Goal: Task Accomplishment & Management: Complete application form

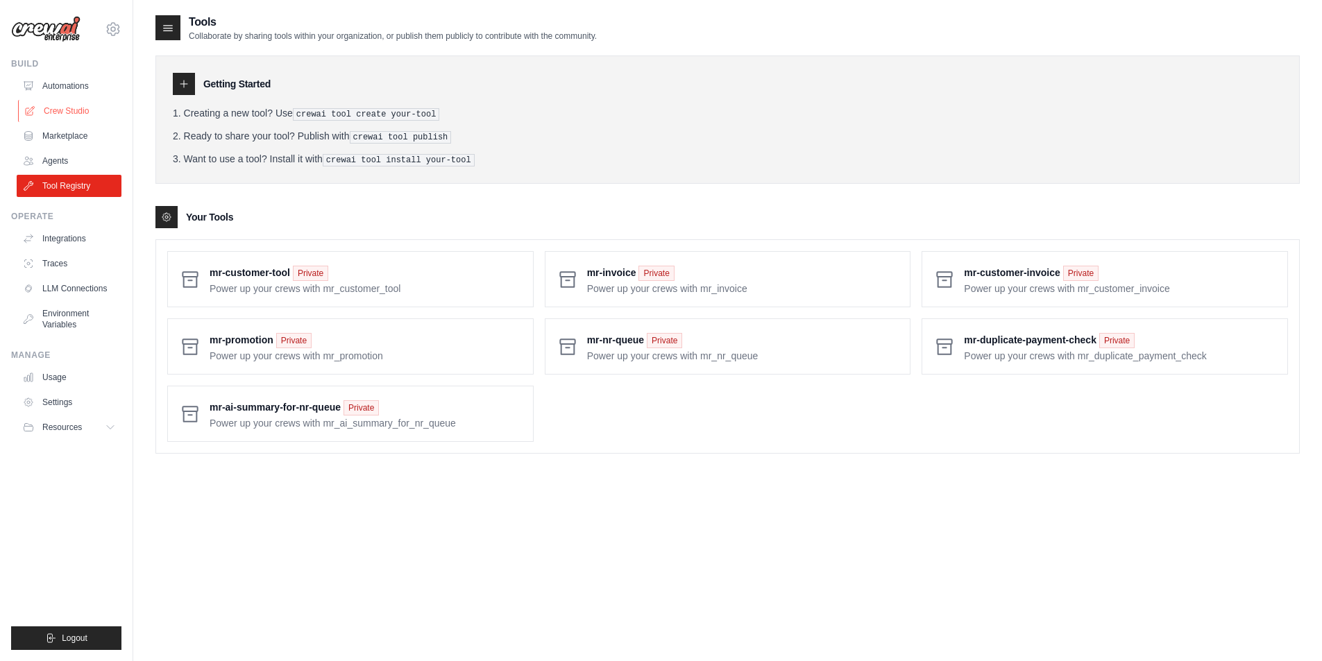
click at [76, 118] on link "Crew Studio" at bounding box center [70, 111] width 105 height 22
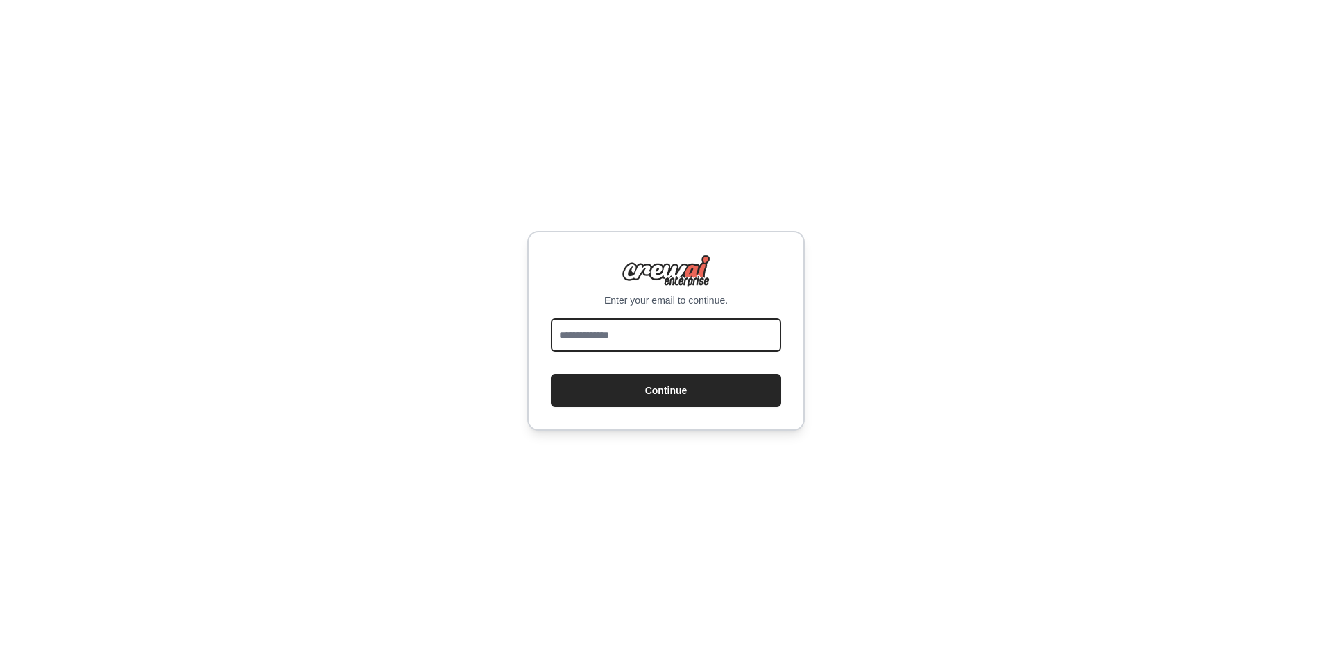
click at [596, 338] on input "email" at bounding box center [666, 335] width 230 height 33
type input "**********"
click at [670, 373] on form "**********" at bounding box center [666, 363] width 230 height 89
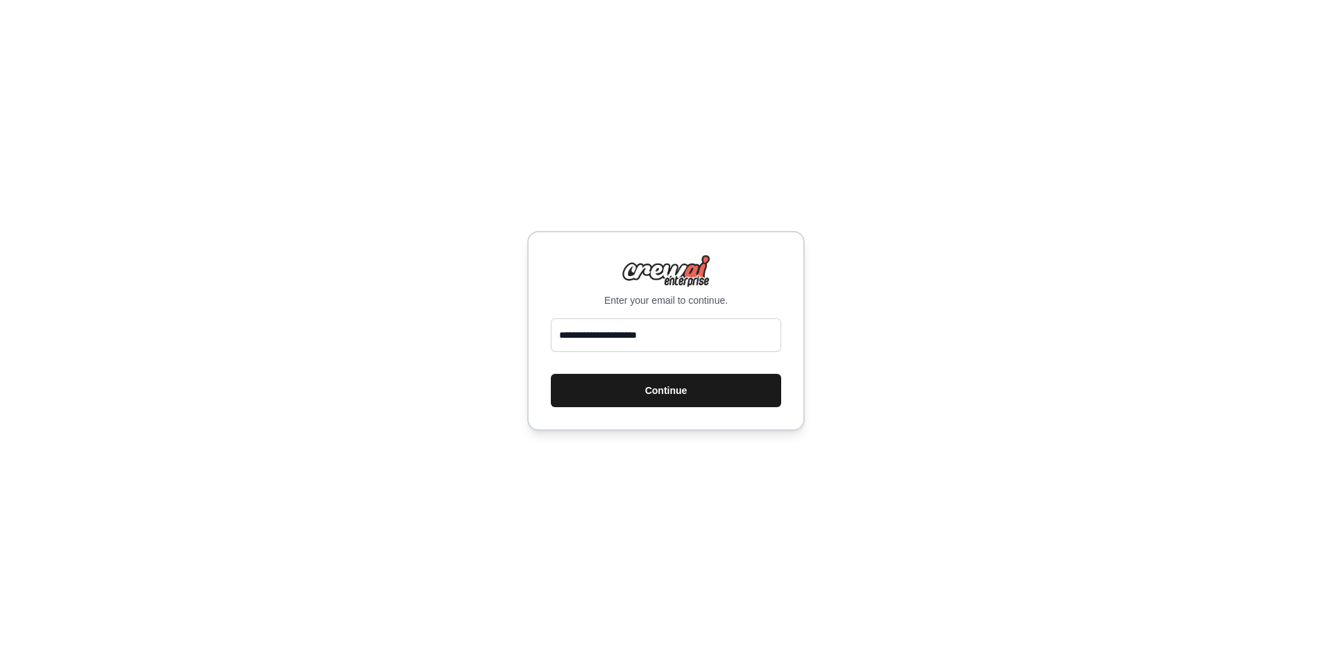
click at [666, 384] on button "Continue" at bounding box center [666, 390] width 230 height 33
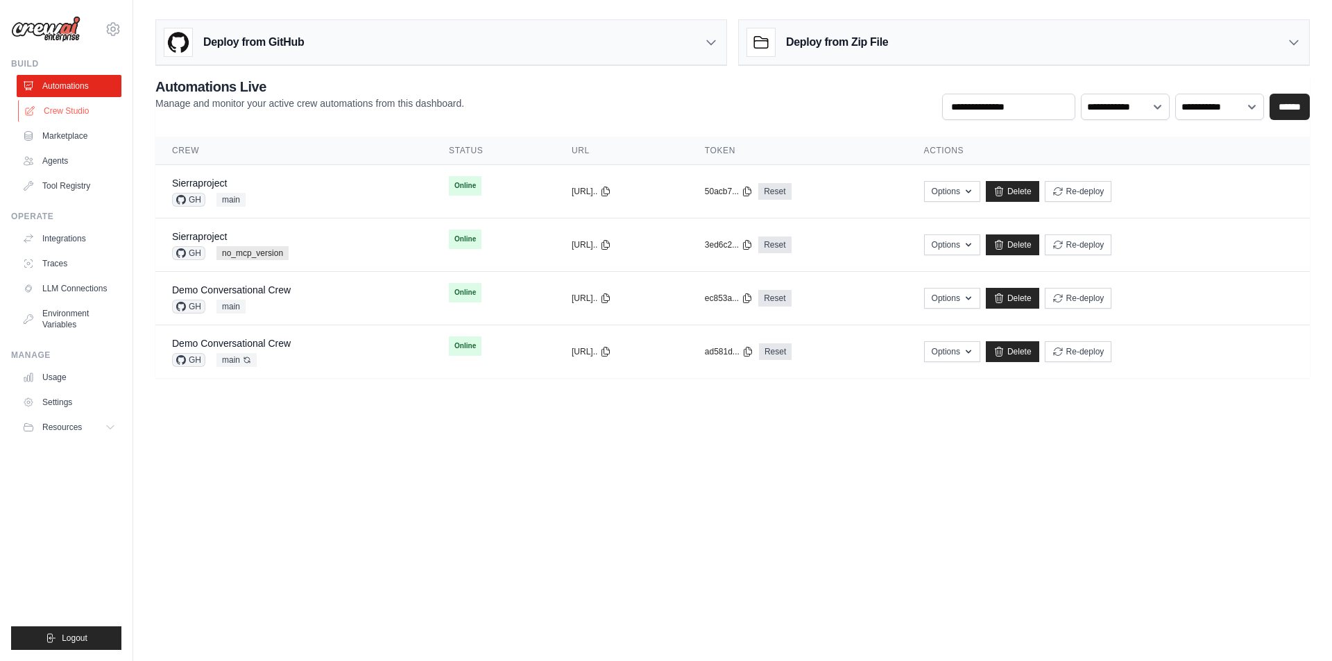
click at [76, 114] on link "Crew Studio" at bounding box center [70, 111] width 105 height 22
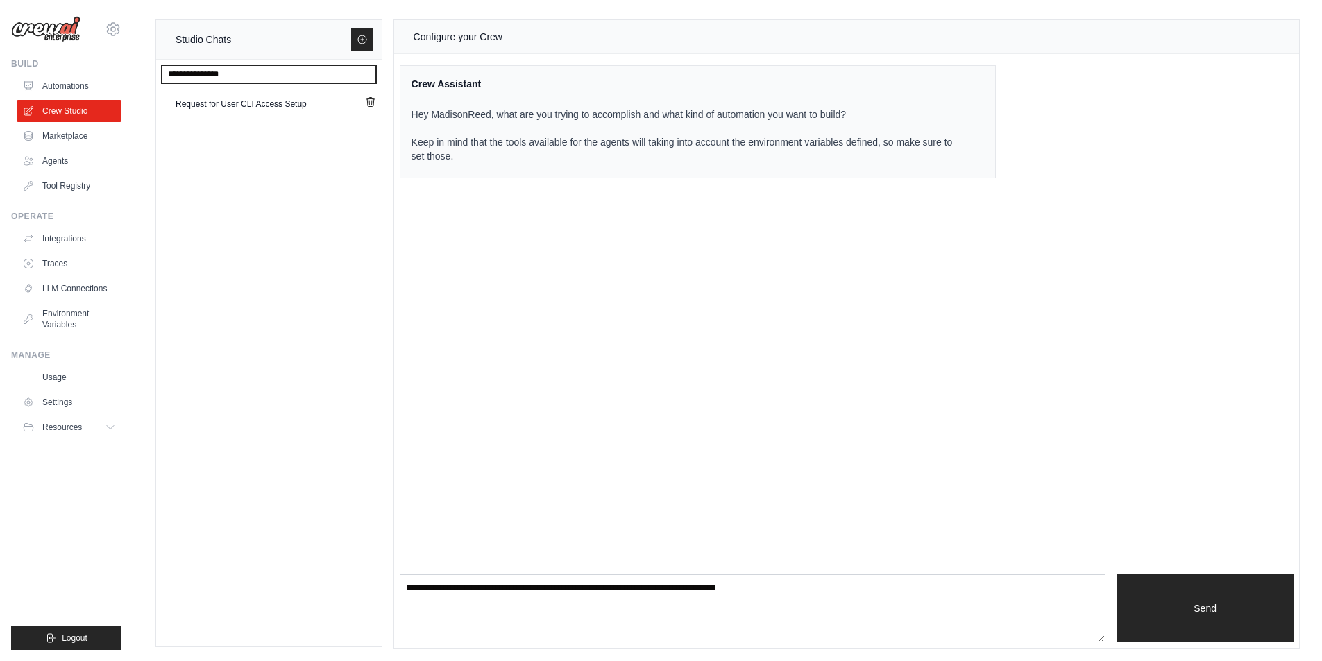
click at [271, 76] on input "text" at bounding box center [269, 74] width 214 height 18
click at [272, 74] on input "text" at bounding box center [269, 74] width 214 height 18
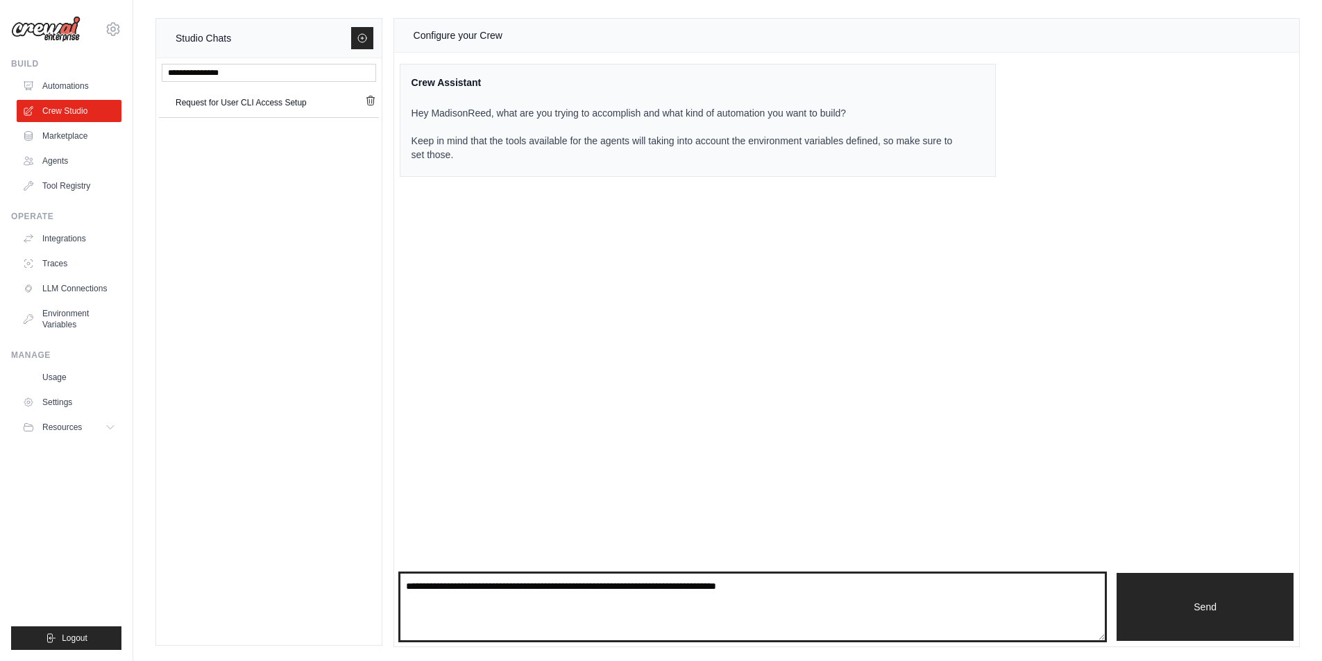
click at [830, 597] on textarea at bounding box center [753, 607] width 706 height 68
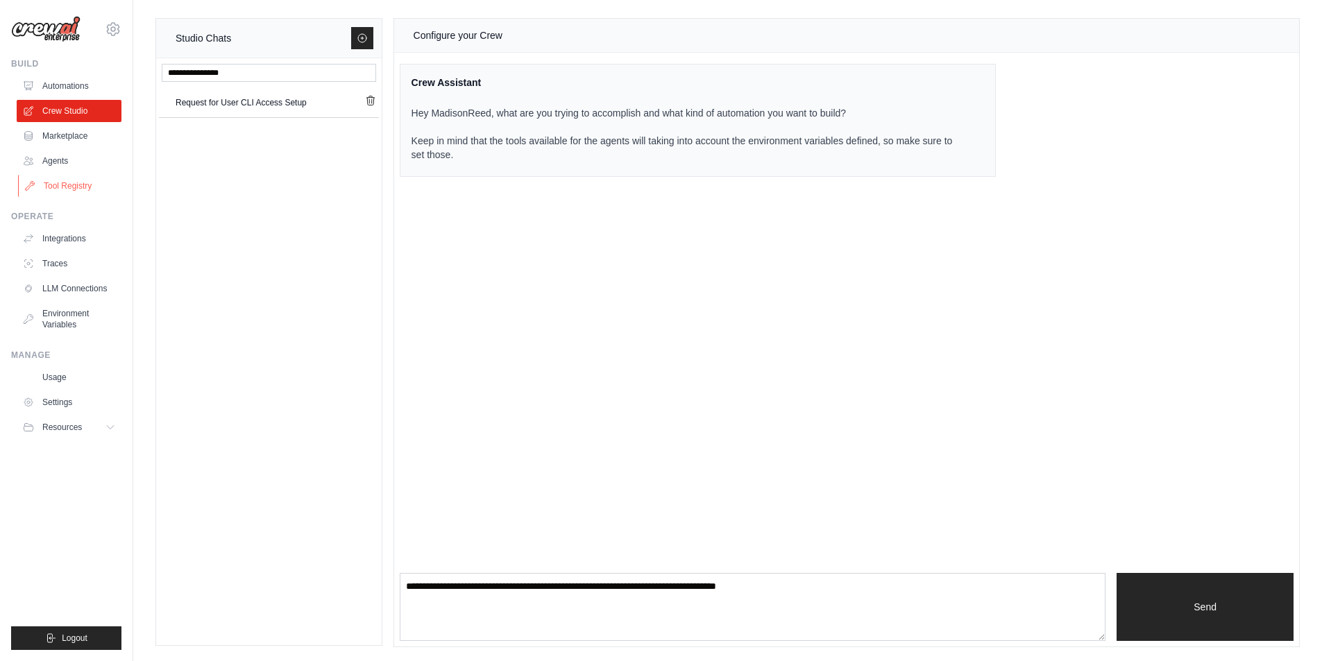
click at [78, 187] on link "Tool Registry" at bounding box center [70, 186] width 105 height 22
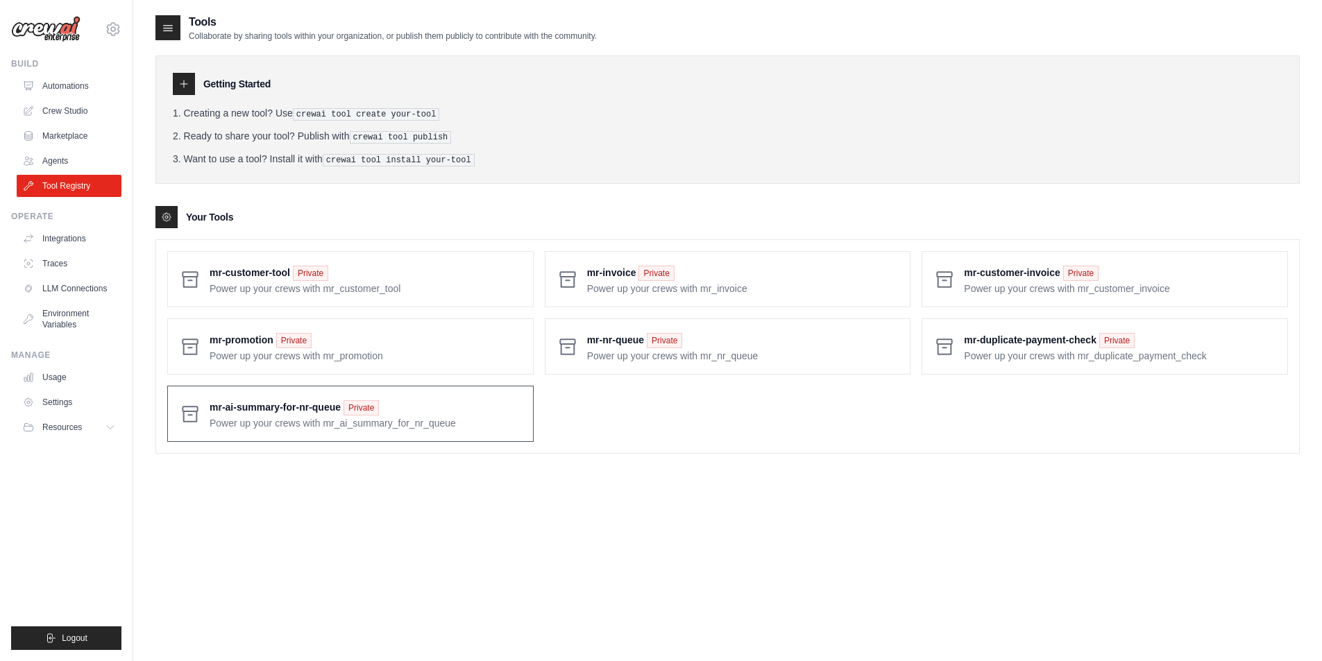
drag, startPoint x: 206, startPoint y: 389, endPoint x: 339, endPoint y: 412, distance: 135.2
click at [348, 413] on div "mr-ai-summary-for-nr-queue Private Power up your crews with mr_ai_summary_for_n…" at bounding box center [350, 414] width 366 height 56
click at [323, 405] on span at bounding box center [366, 414] width 312 height 33
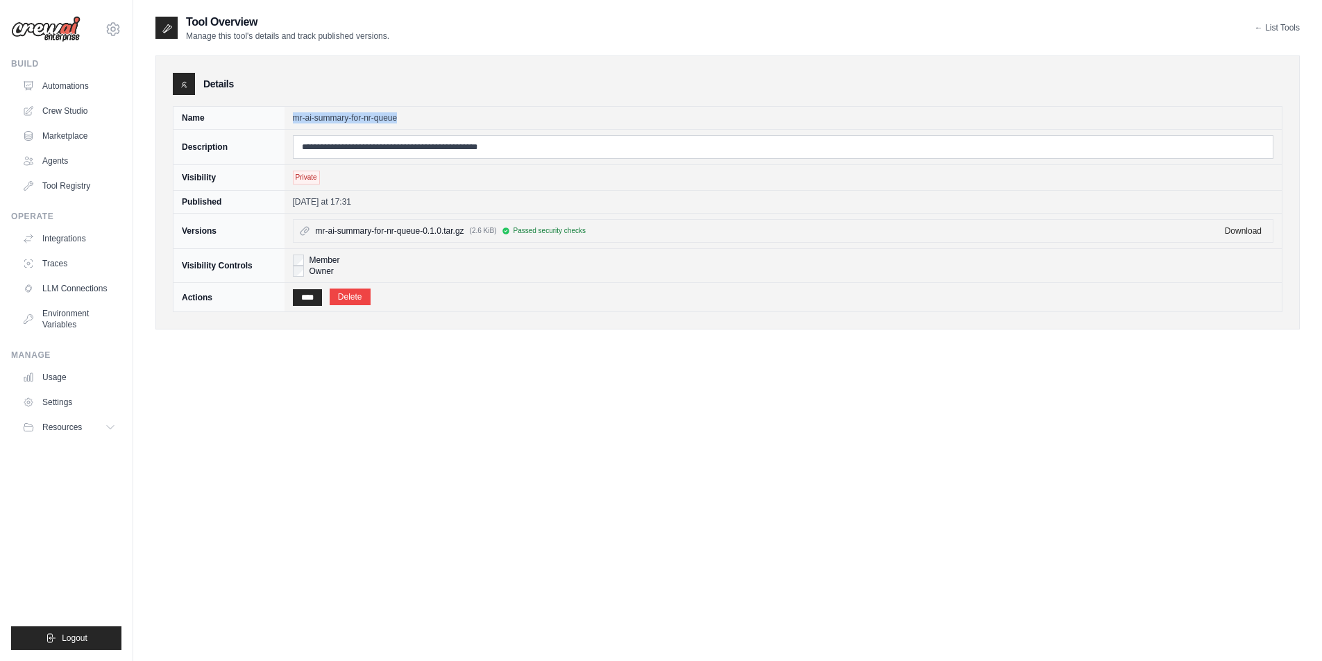
drag, startPoint x: 305, startPoint y: 115, endPoint x: 427, endPoint y: 121, distance: 121.6
click at [427, 121] on td "mr-ai-summary-for-nr-queue" at bounding box center [783, 118] width 998 height 23
copy td "mr-ai-summary-for-nr-queue"
click at [71, 182] on link "Tool Registry" at bounding box center [70, 186] width 105 height 22
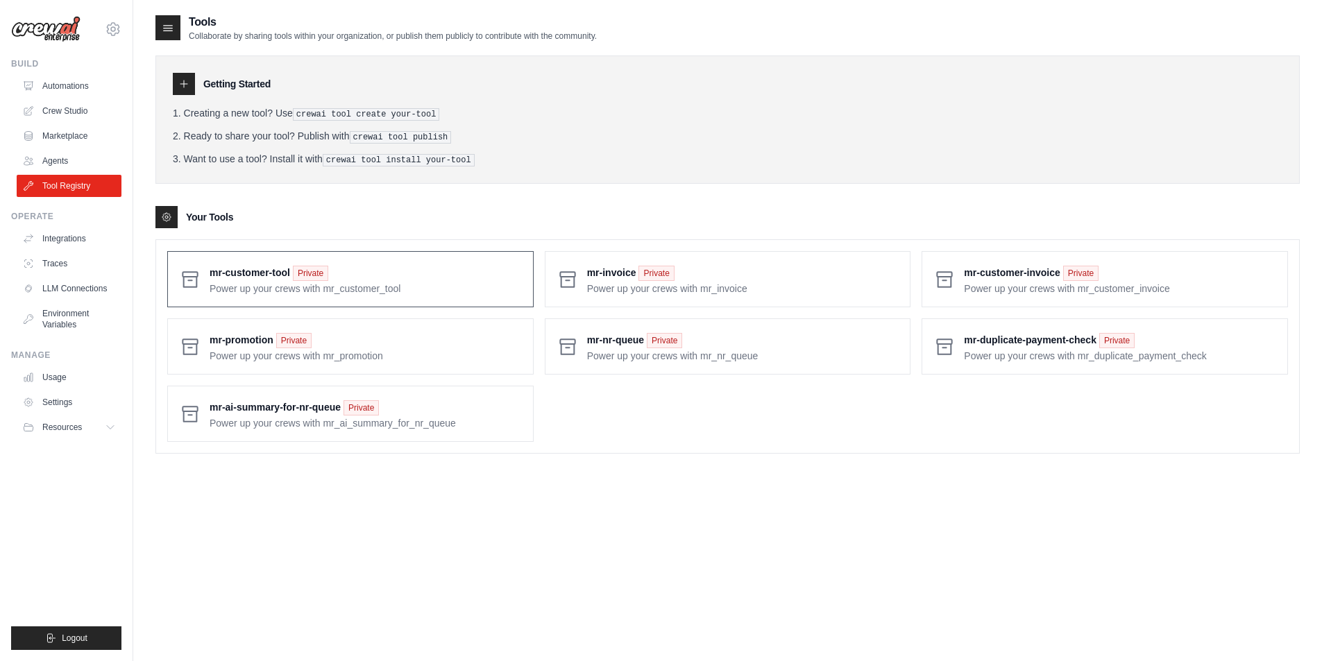
click at [441, 270] on span at bounding box center [366, 279] width 312 height 33
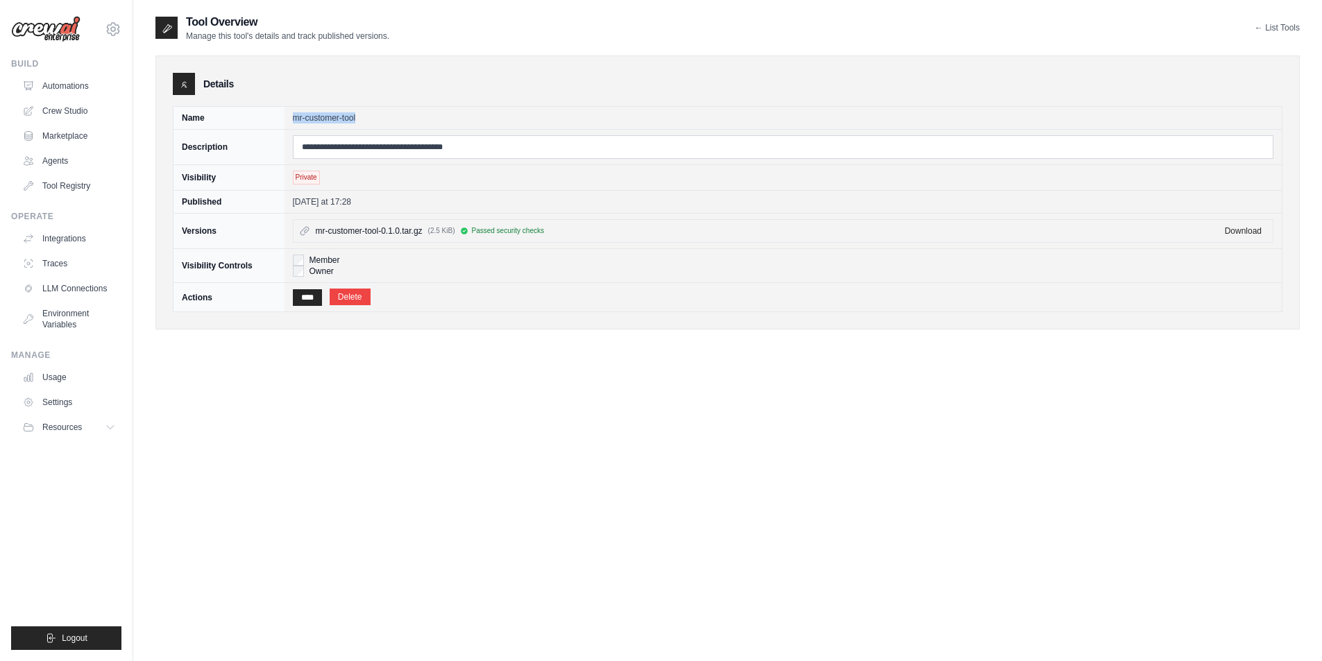
drag, startPoint x: 290, startPoint y: 117, endPoint x: 379, endPoint y: 115, distance: 88.8
click at [379, 115] on td "mr-customer-tool" at bounding box center [783, 118] width 998 height 23
copy td "mr-customer-tool"
click at [65, 179] on link "Tool Registry" at bounding box center [70, 186] width 105 height 22
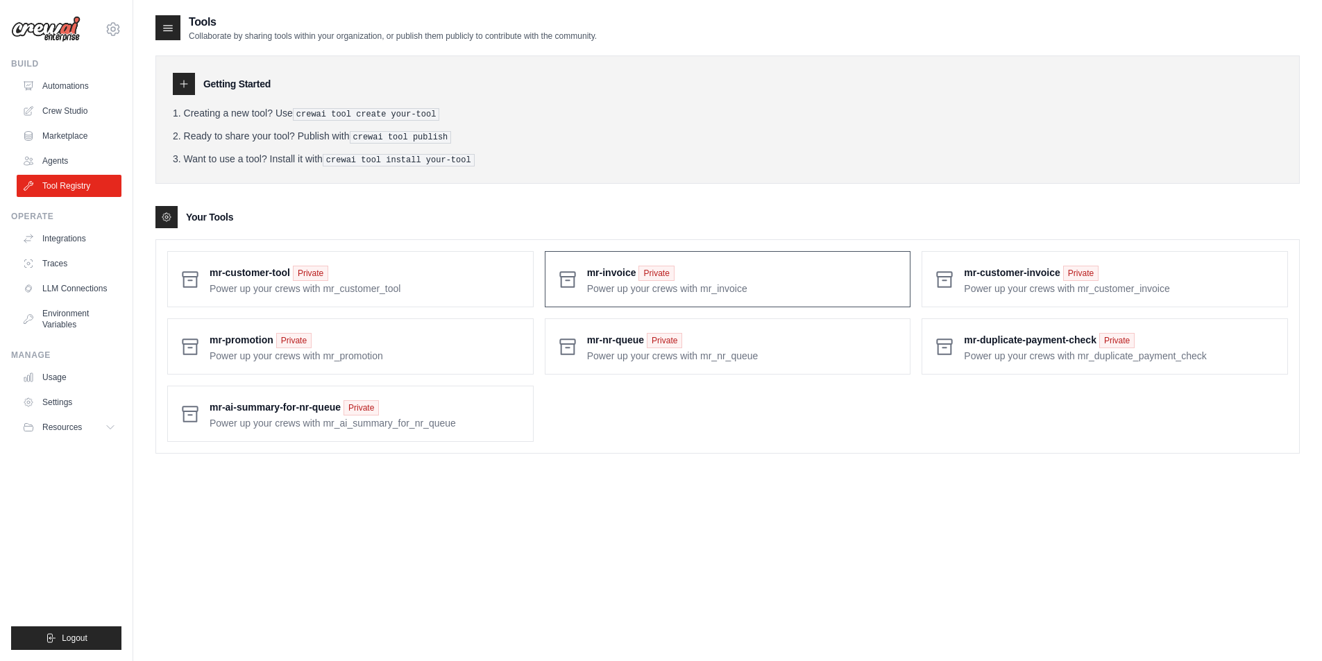
click at [619, 278] on span at bounding box center [743, 279] width 312 height 33
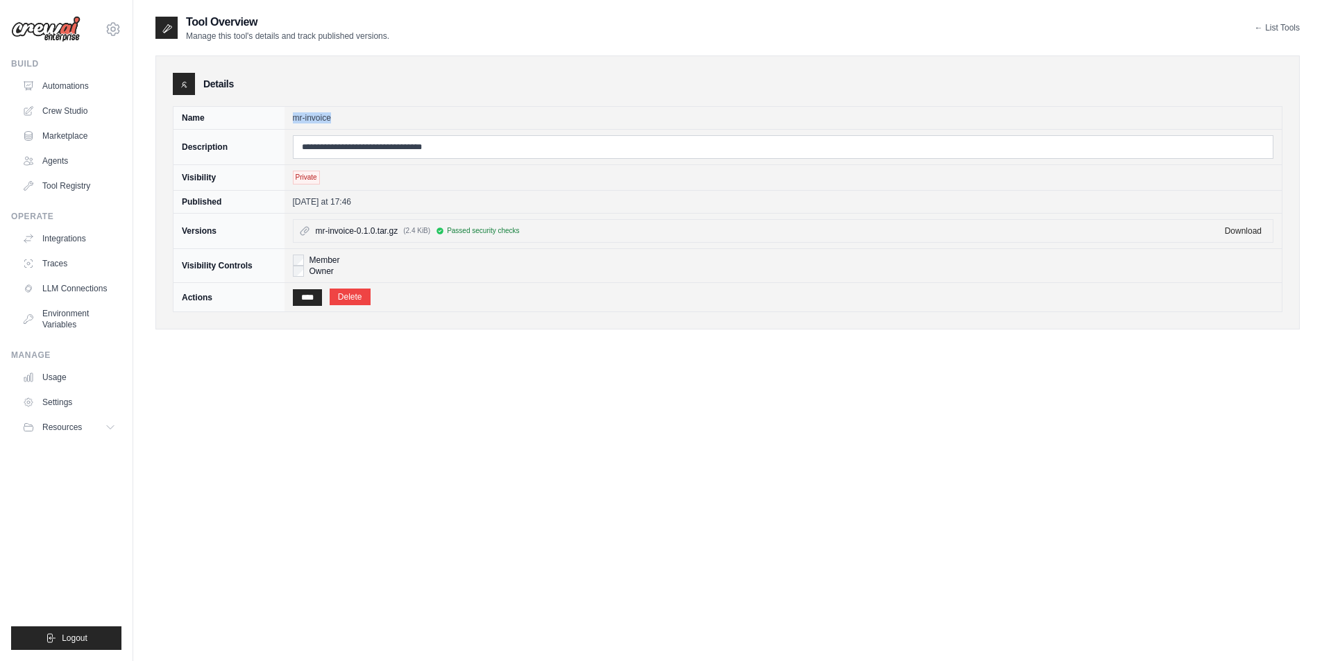
drag, startPoint x: 321, startPoint y: 117, endPoint x: 266, endPoint y: 119, distance: 54.9
click at [266, 119] on tr "Name mr-invoice" at bounding box center [727, 118] width 1109 height 23
copy tr "mr-invoice"
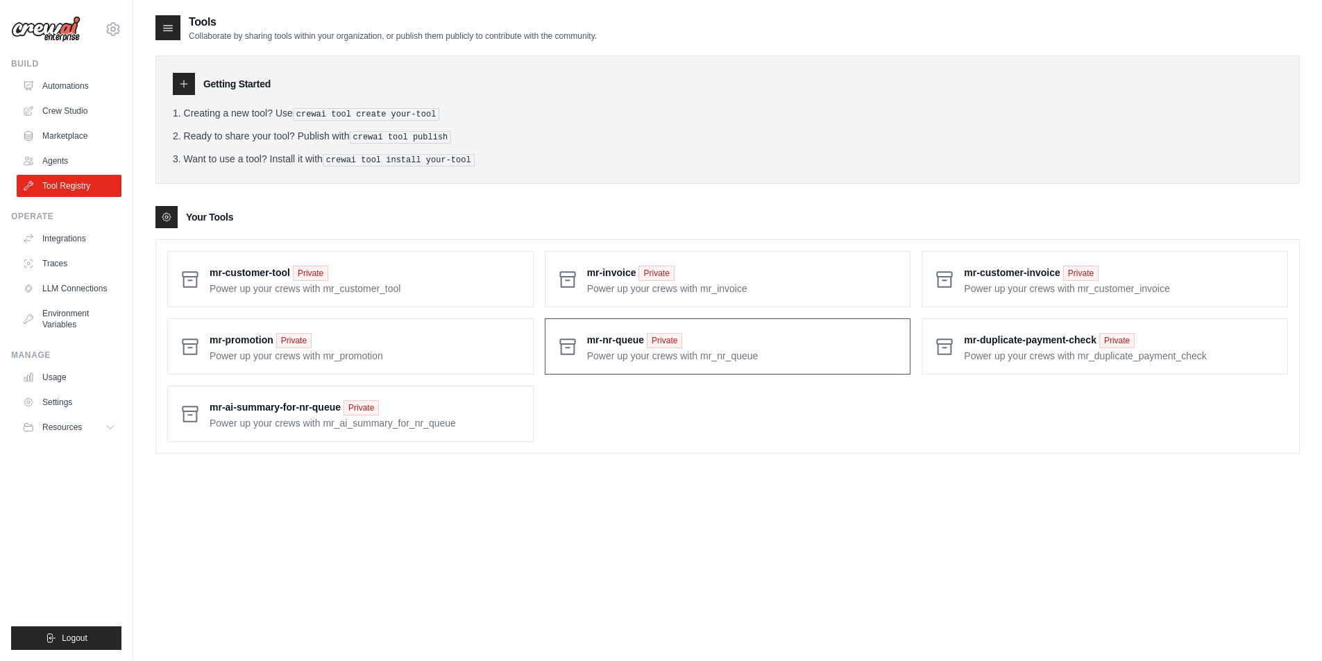
click at [604, 337] on span at bounding box center [743, 346] width 312 height 33
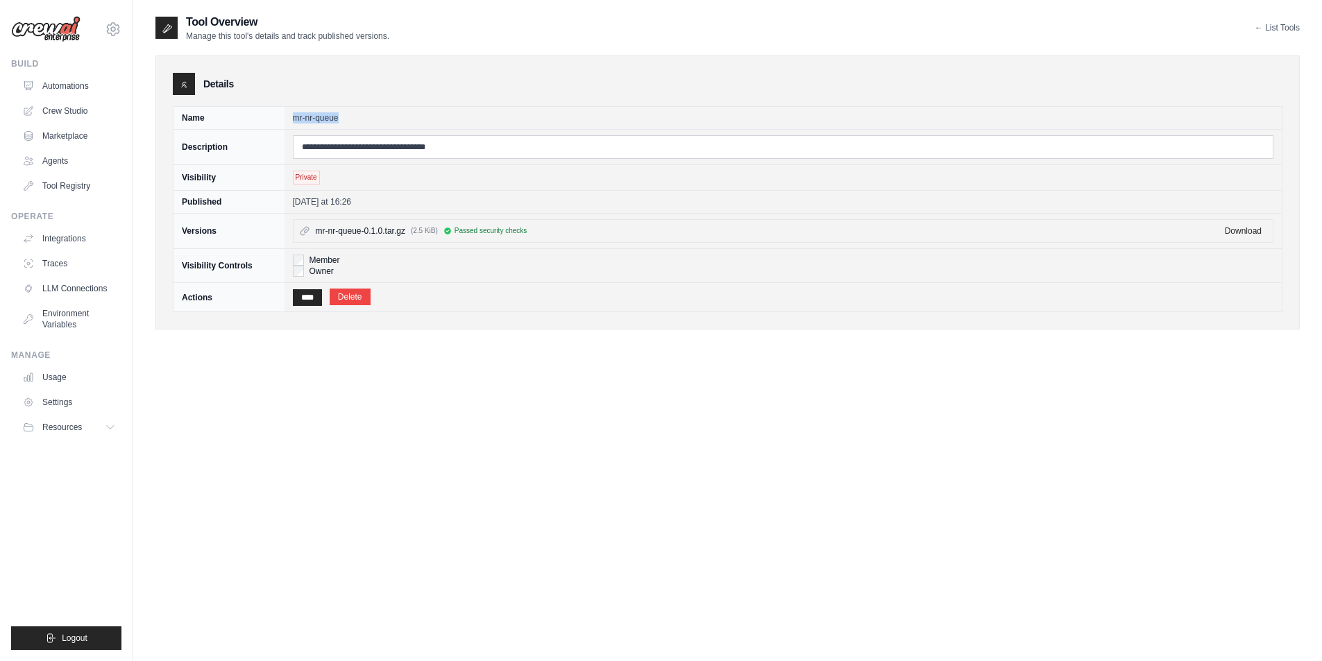
drag, startPoint x: 341, startPoint y: 119, endPoint x: 251, endPoint y: 114, distance: 90.4
click at [251, 114] on tr "Name mr-nr-queue" at bounding box center [727, 118] width 1109 height 23
copy tr "mr-nr-queue"
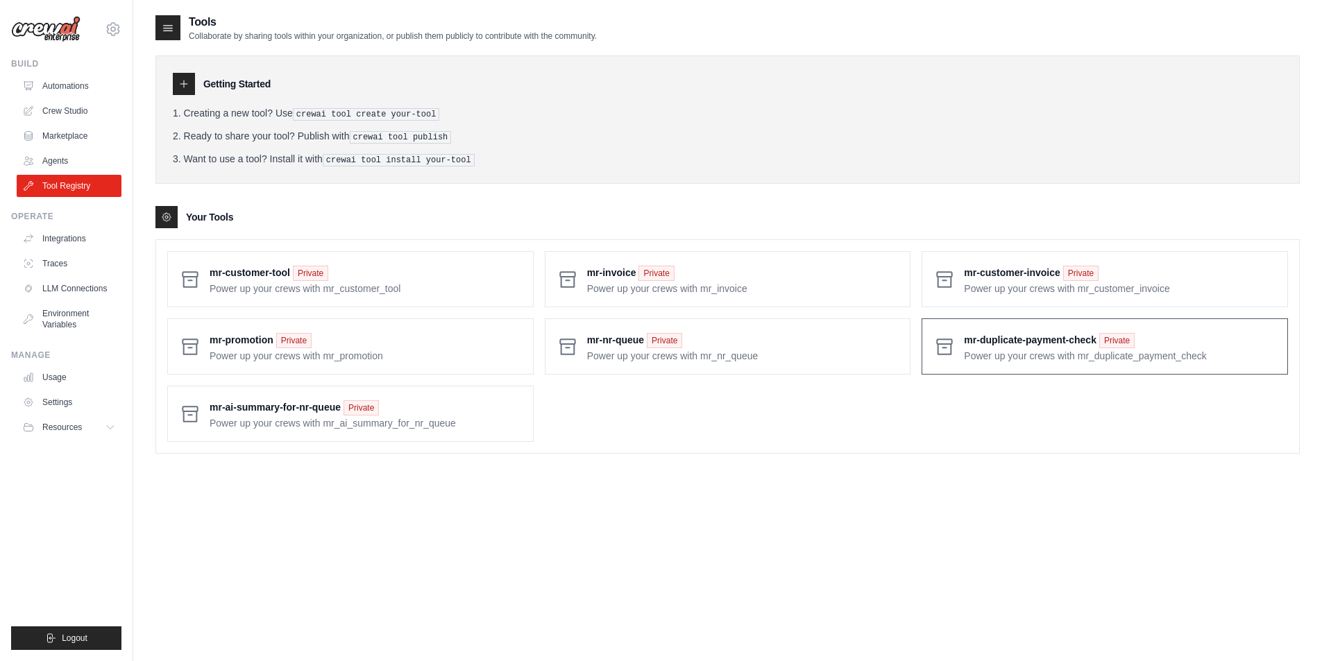
click at [999, 342] on span at bounding box center [1120, 346] width 312 height 33
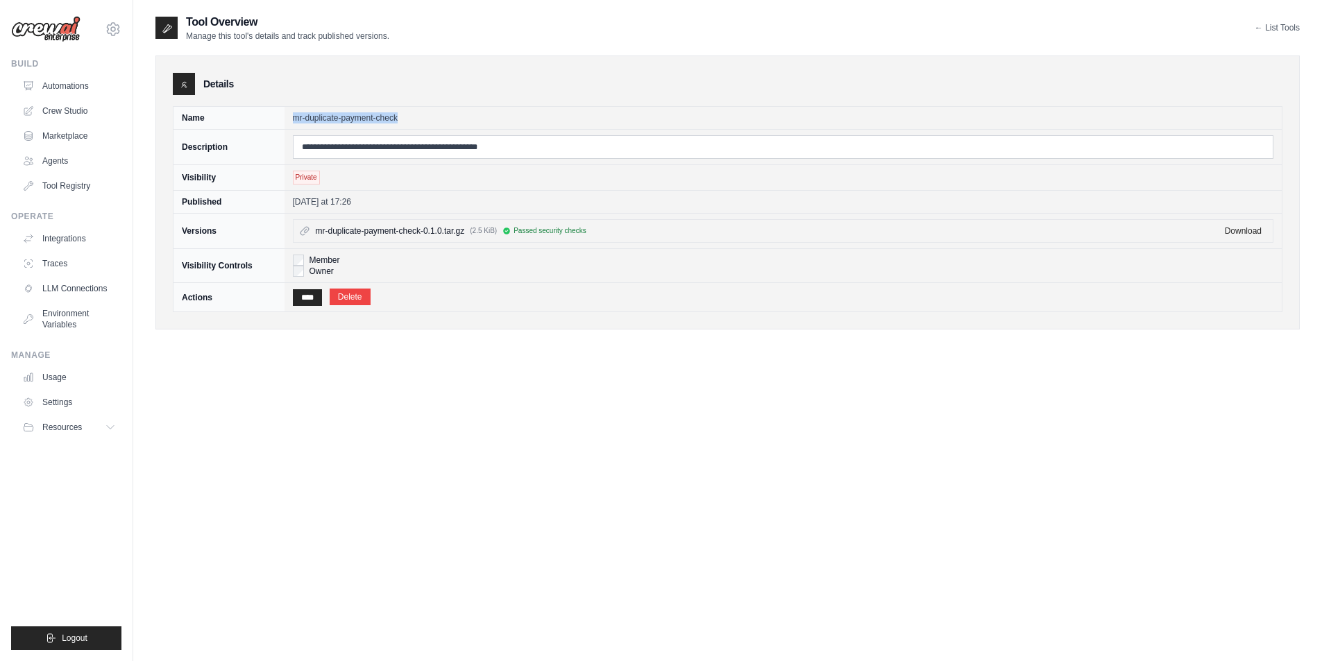
drag, startPoint x: 284, startPoint y: 118, endPoint x: 400, endPoint y: 117, distance: 115.9
click at [400, 117] on td "mr-duplicate-payment-check" at bounding box center [783, 118] width 998 height 23
copy td "mr-duplicate-payment-check"
click at [85, 240] on link "Integrations" at bounding box center [70, 239] width 105 height 22
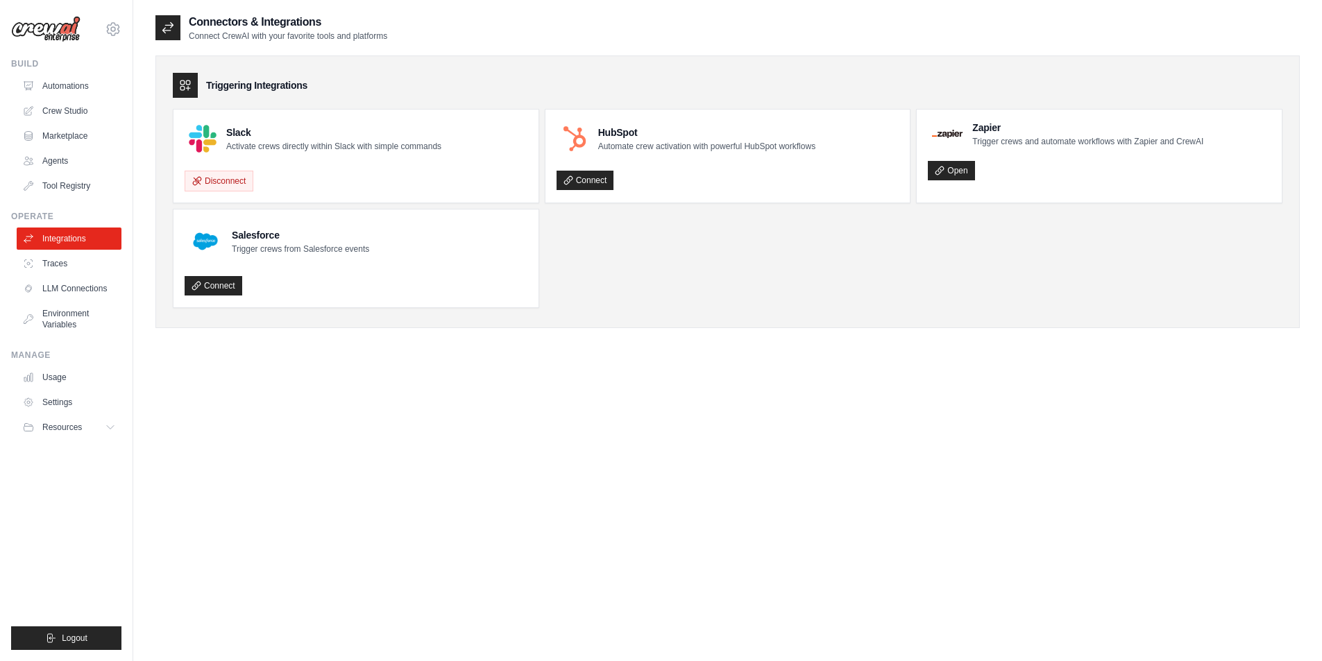
click at [185, 85] on icon at bounding box center [185, 85] width 14 height 14
click at [585, 378] on div "Connectors & Integrations Connect CrewAI with your favorite tools and platforms…" at bounding box center [727, 344] width 1144 height 661
click at [169, 28] on icon at bounding box center [168, 28] width 14 height 14
click at [67, 398] on link "Settings" at bounding box center [70, 402] width 105 height 22
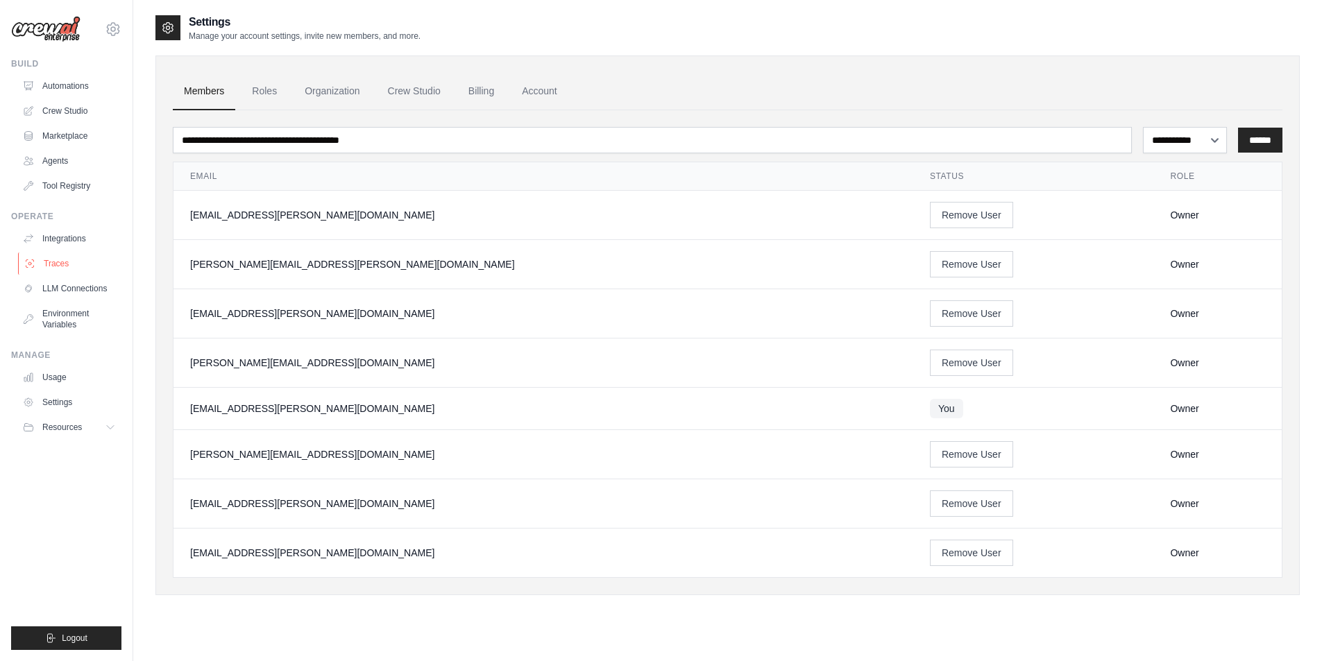
click at [54, 263] on link "Traces" at bounding box center [70, 264] width 105 height 22
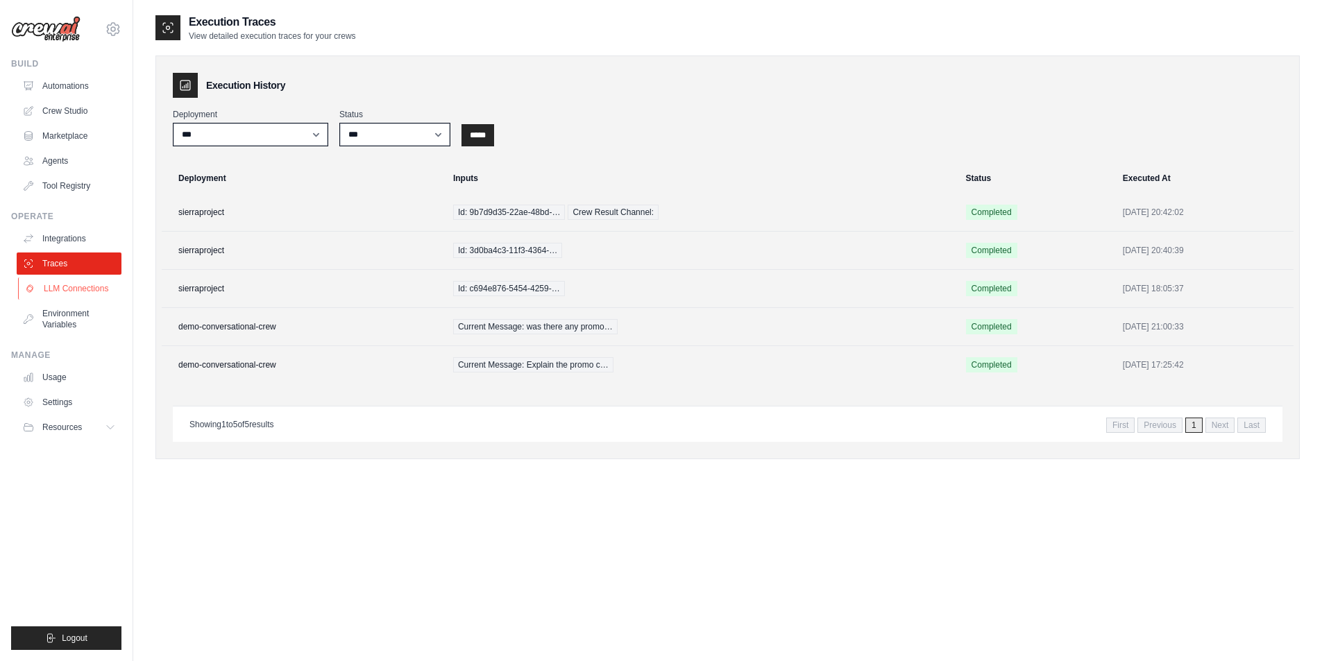
click at [71, 292] on link "LLM Connections" at bounding box center [70, 289] width 105 height 22
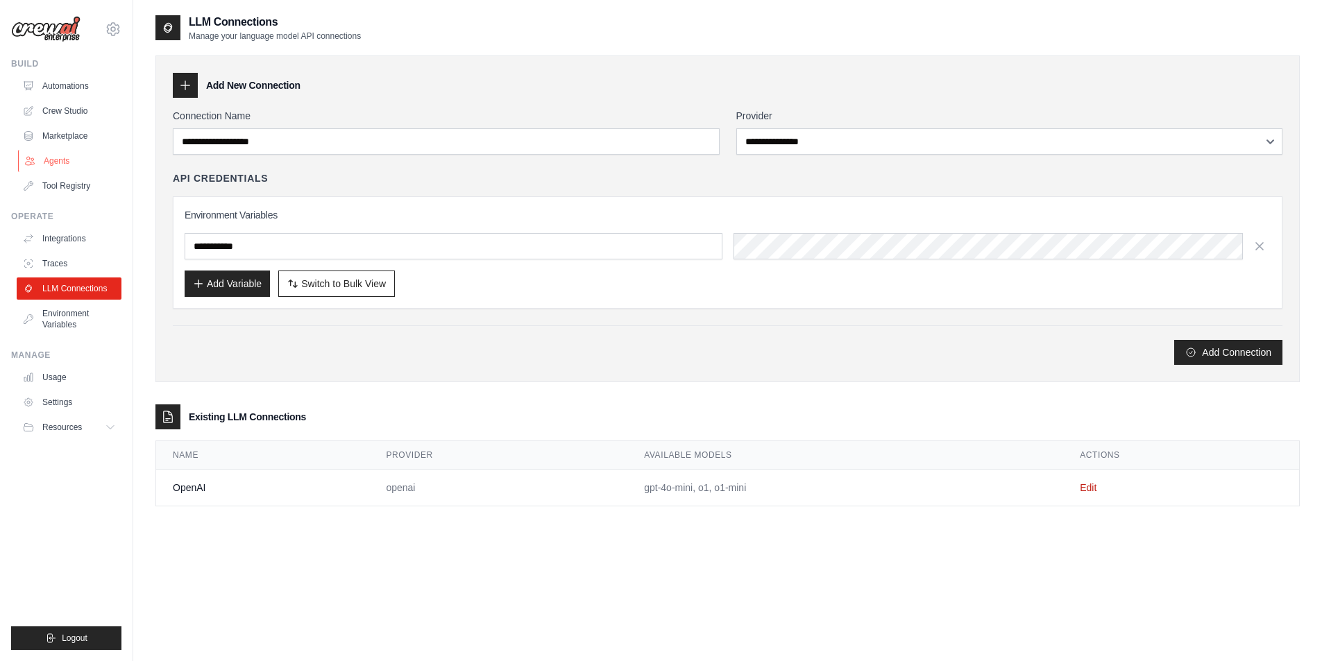
click at [61, 165] on link "Agents" at bounding box center [70, 161] width 105 height 22
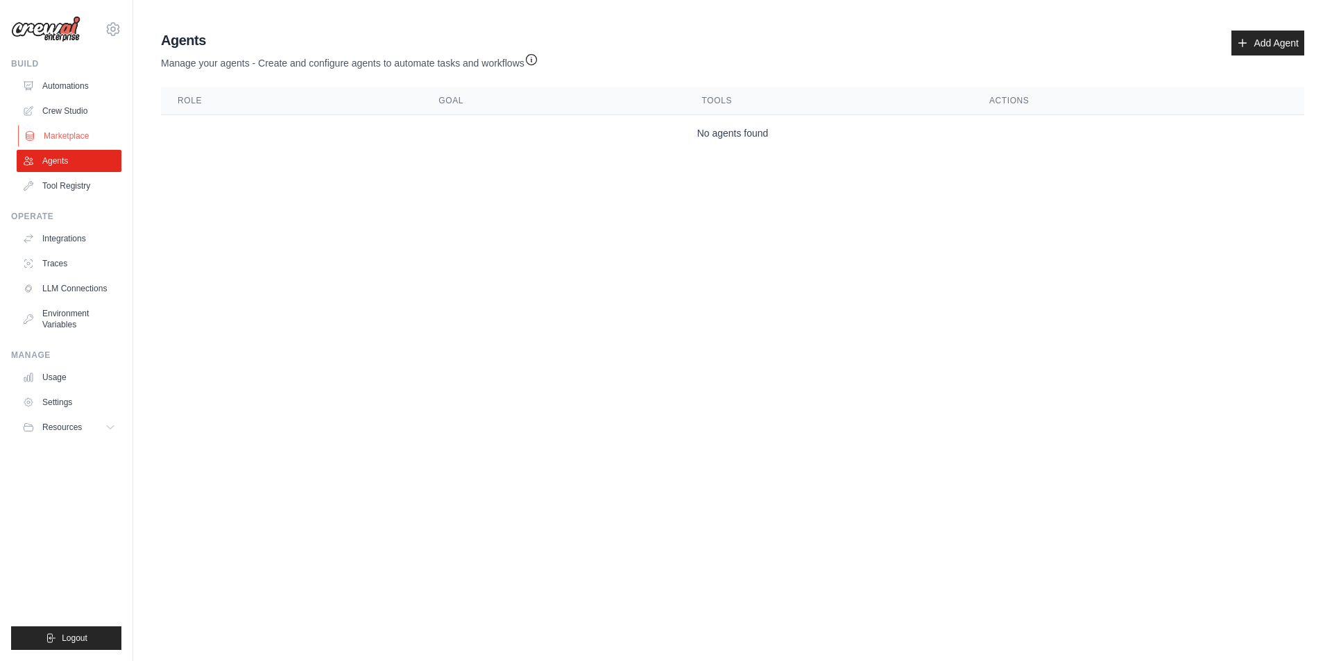
click at [76, 137] on link "Marketplace" at bounding box center [70, 136] width 105 height 22
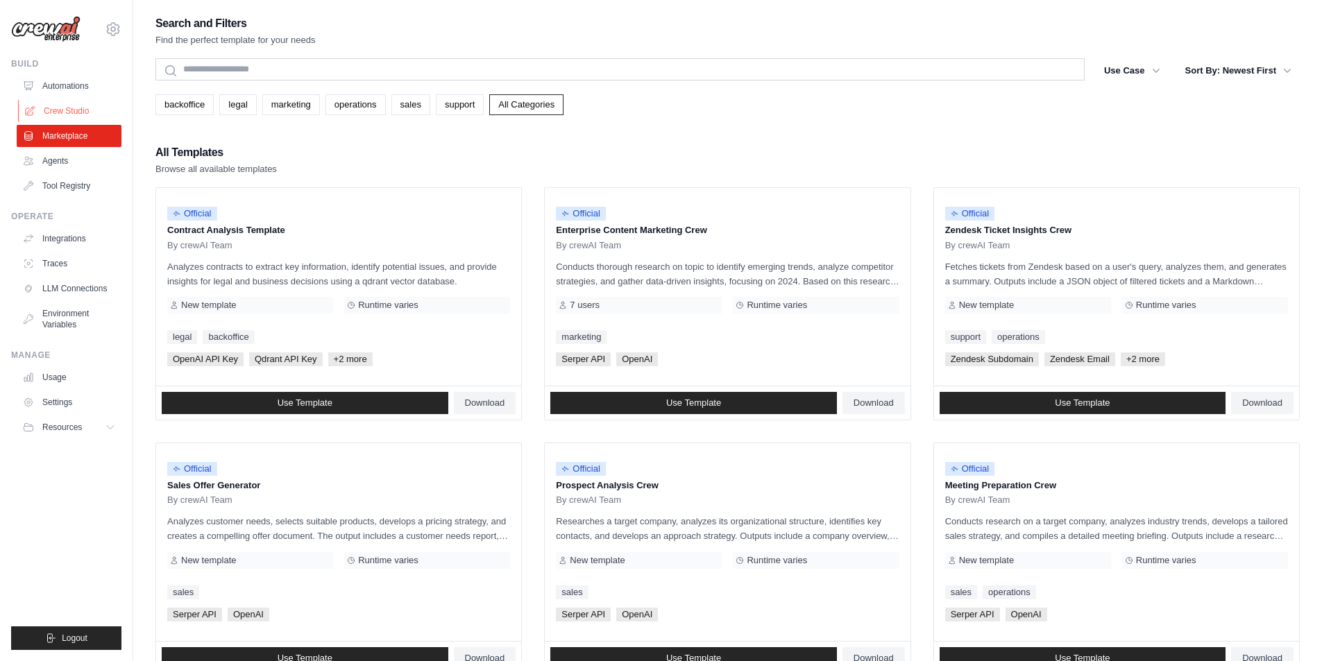
click at [84, 114] on link "Crew Studio" at bounding box center [70, 111] width 105 height 22
click at [67, 88] on link "Automations" at bounding box center [70, 86] width 105 height 22
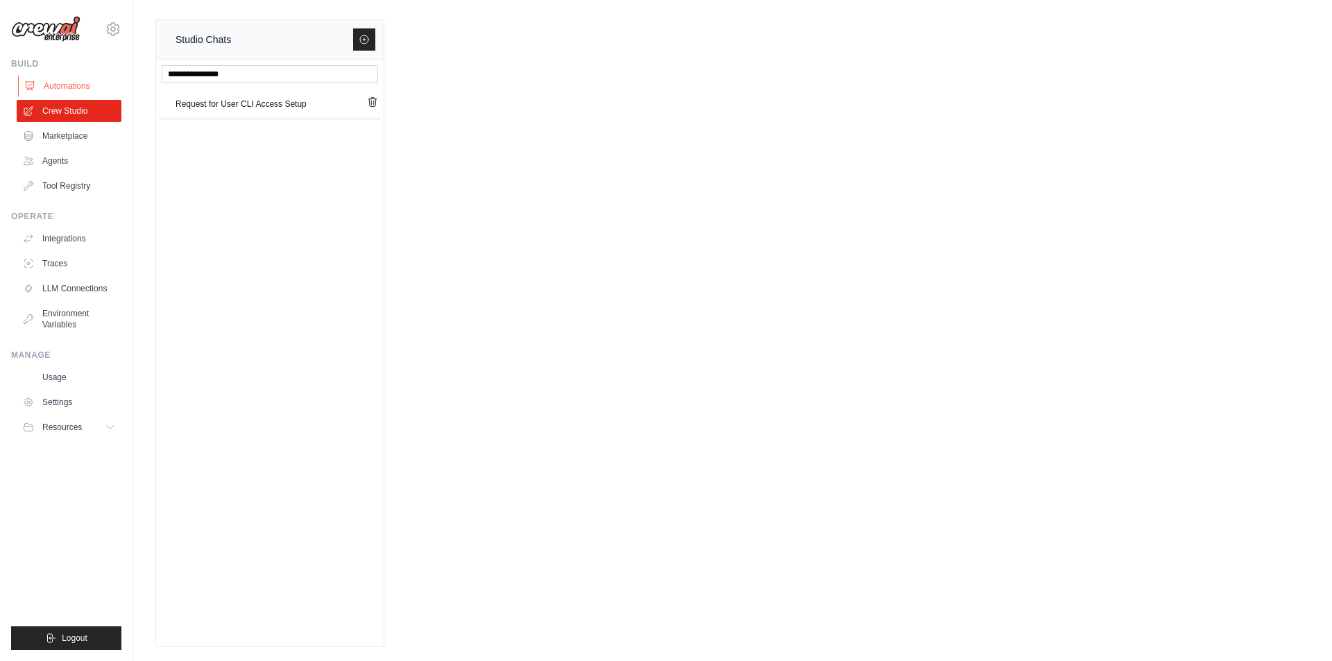
click at [74, 90] on link "Automations" at bounding box center [70, 86] width 105 height 22
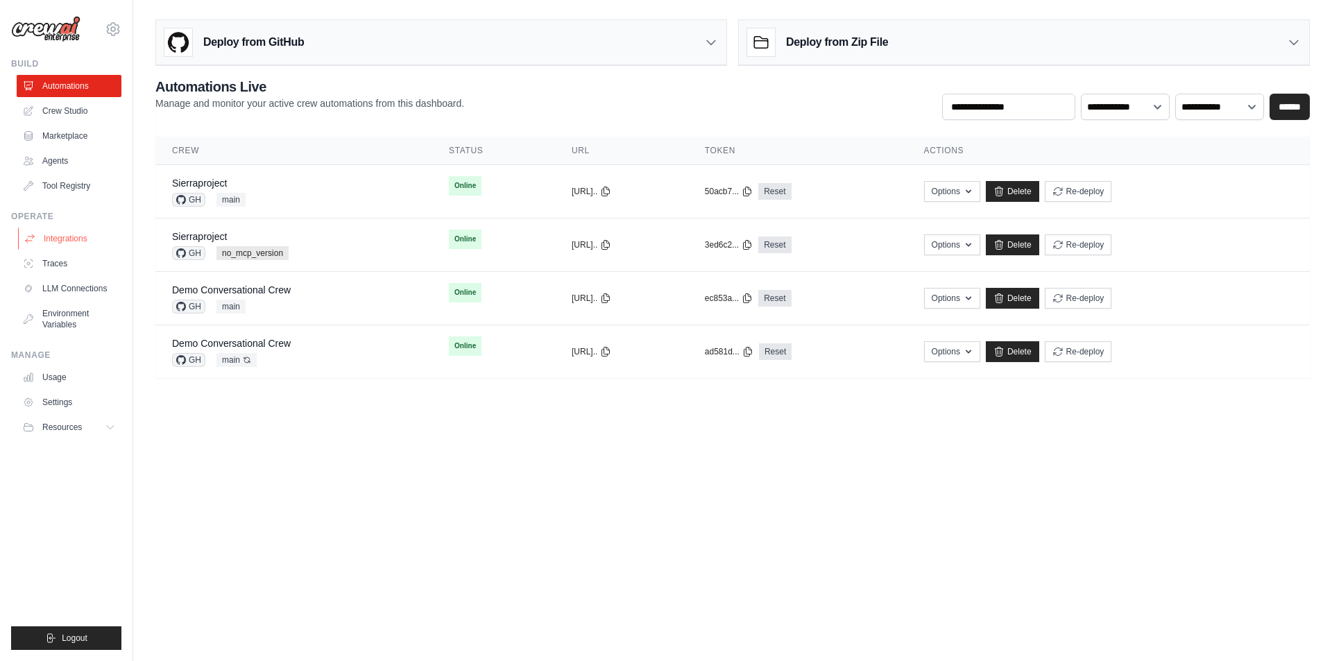
click at [73, 235] on link "Integrations" at bounding box center [70, 239] width 105 height 22
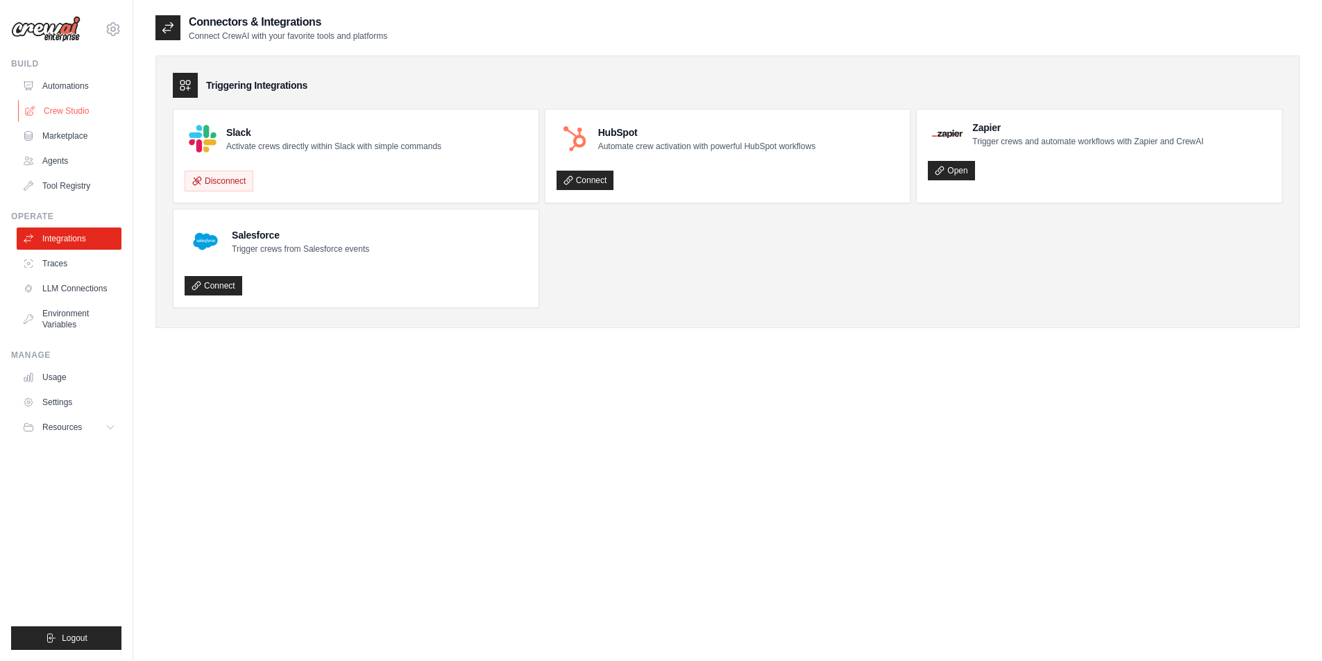
click at [74, 108] on link "Crew Studio" at bounding box center [70, 111] width 105 height 22
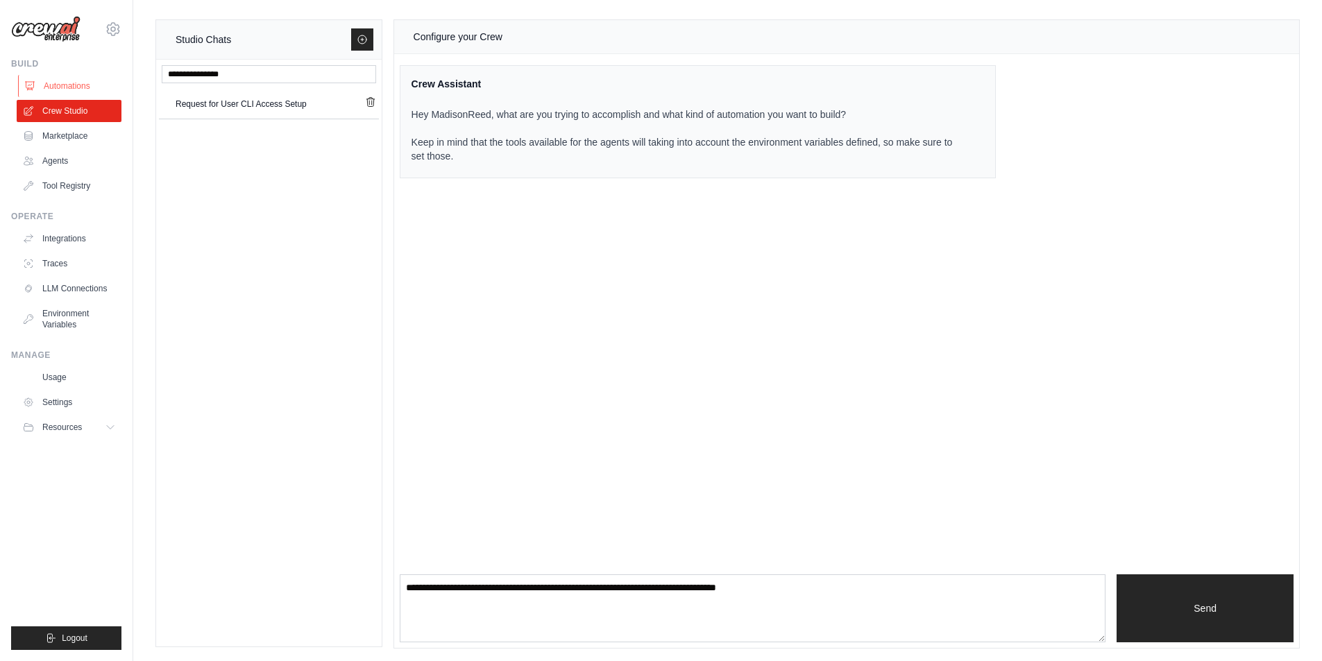
click at [69, 85] on link "Automations" at bounding box center [70, 86] width 105 height 22
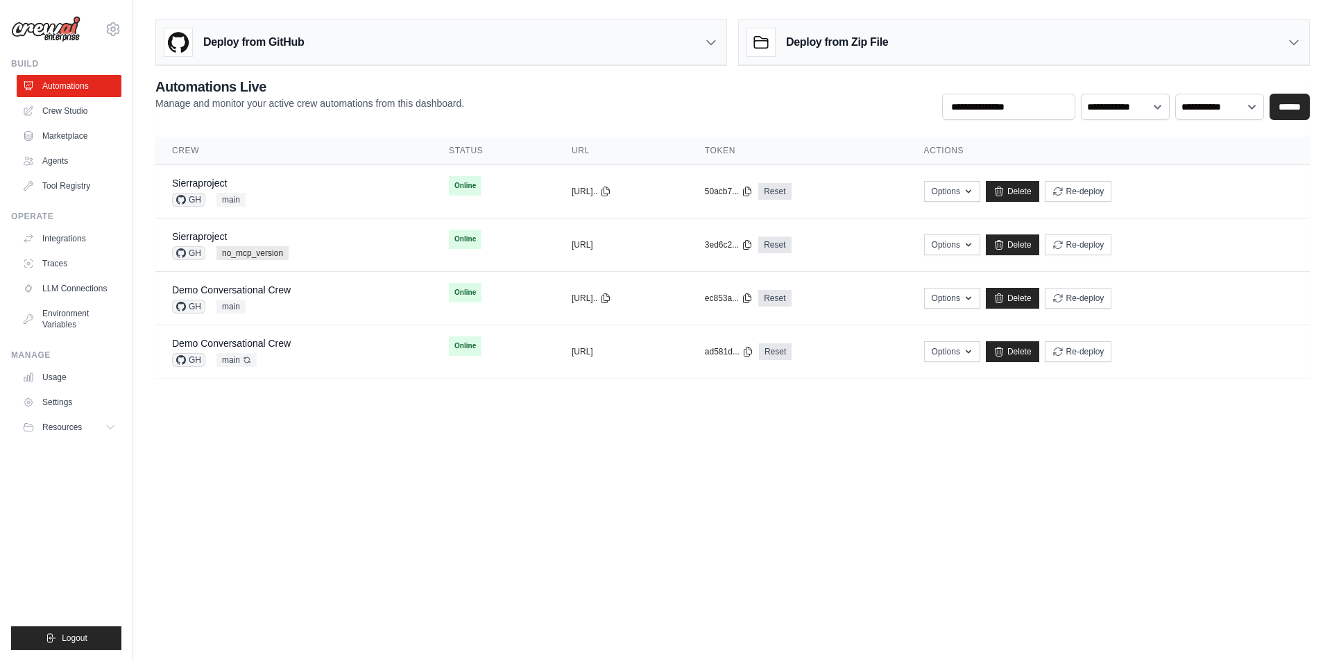
click at [724, 39] on div "Deploy from GitHub" at bounding box center [441, 42] width 570 height 45
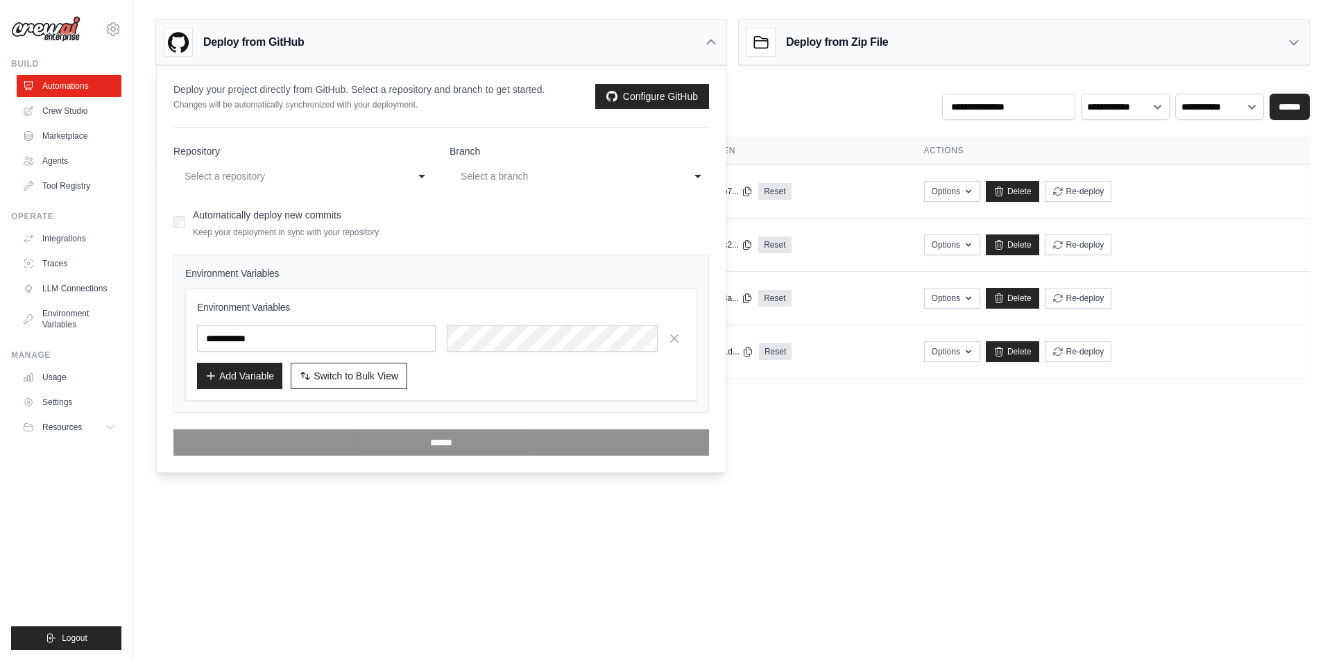
click at [317, 183] on div "Select a repository" at bounding box center [290, 176] width 210 height 17
select select "*********"
click at [511, 182] on div "main" at bounding box center [566, 176] width 210 height 17
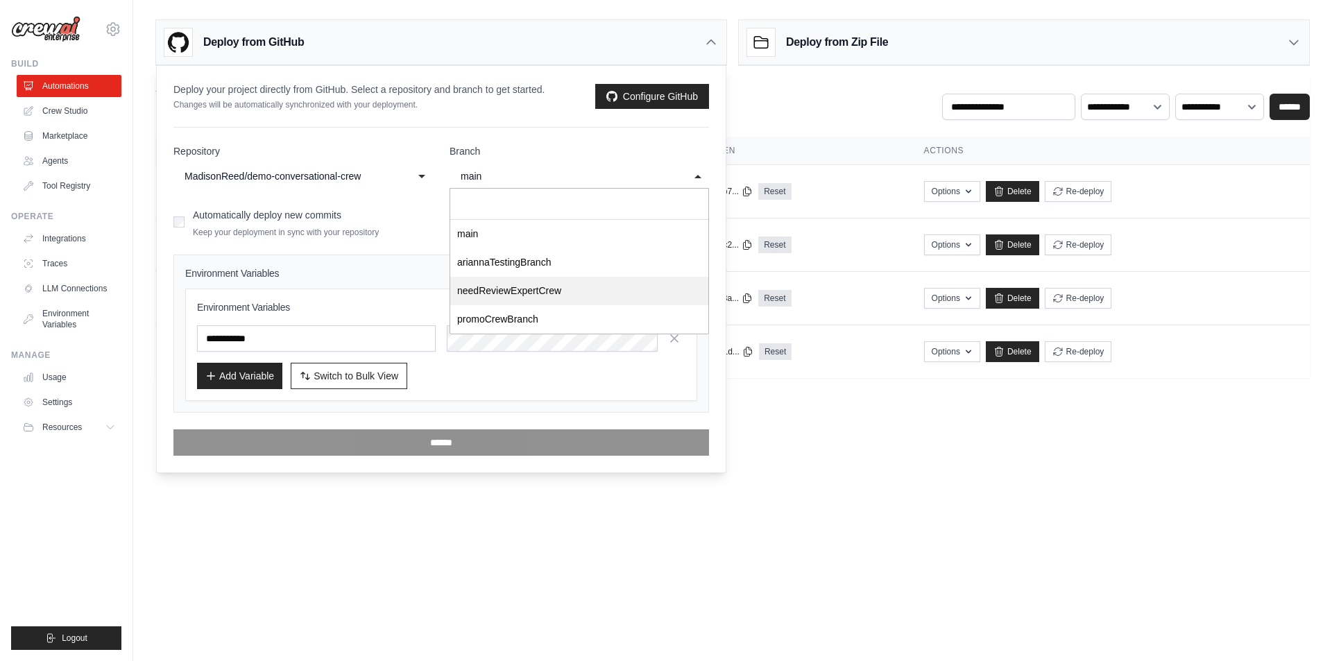
select select "**********"
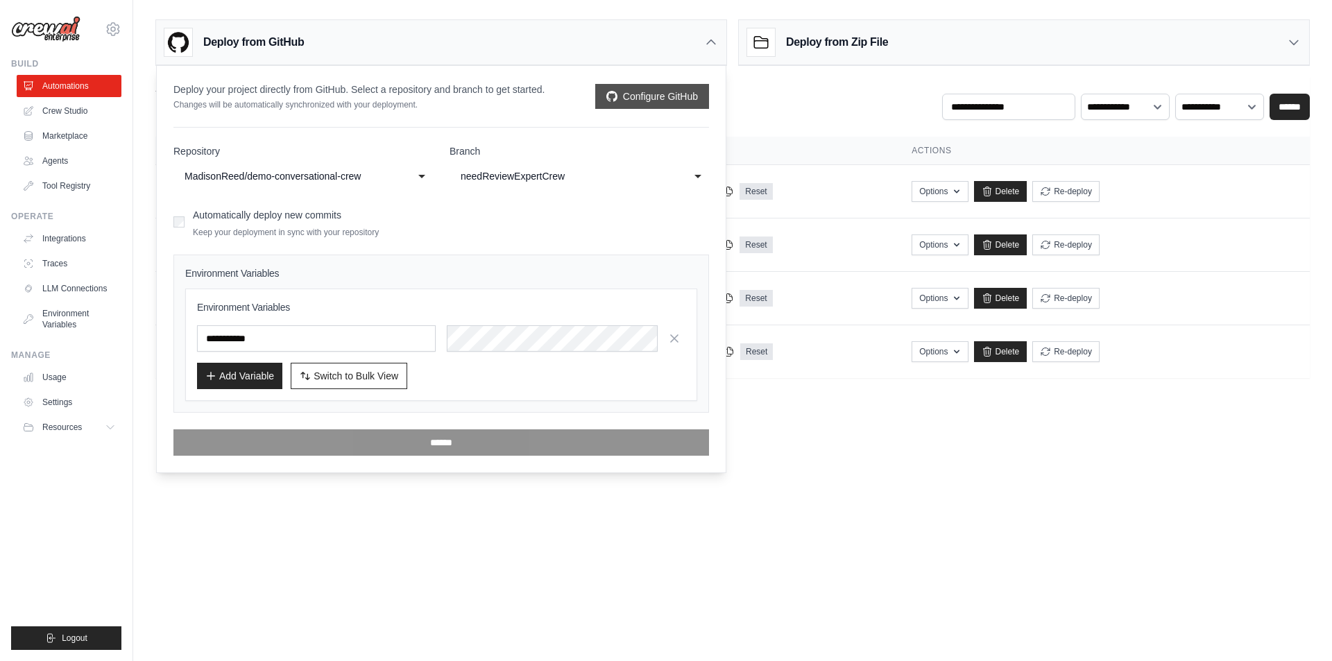
click at [649, 92] on link "Configure GitHub" at bounding box center [652, 96] width 114 height 25
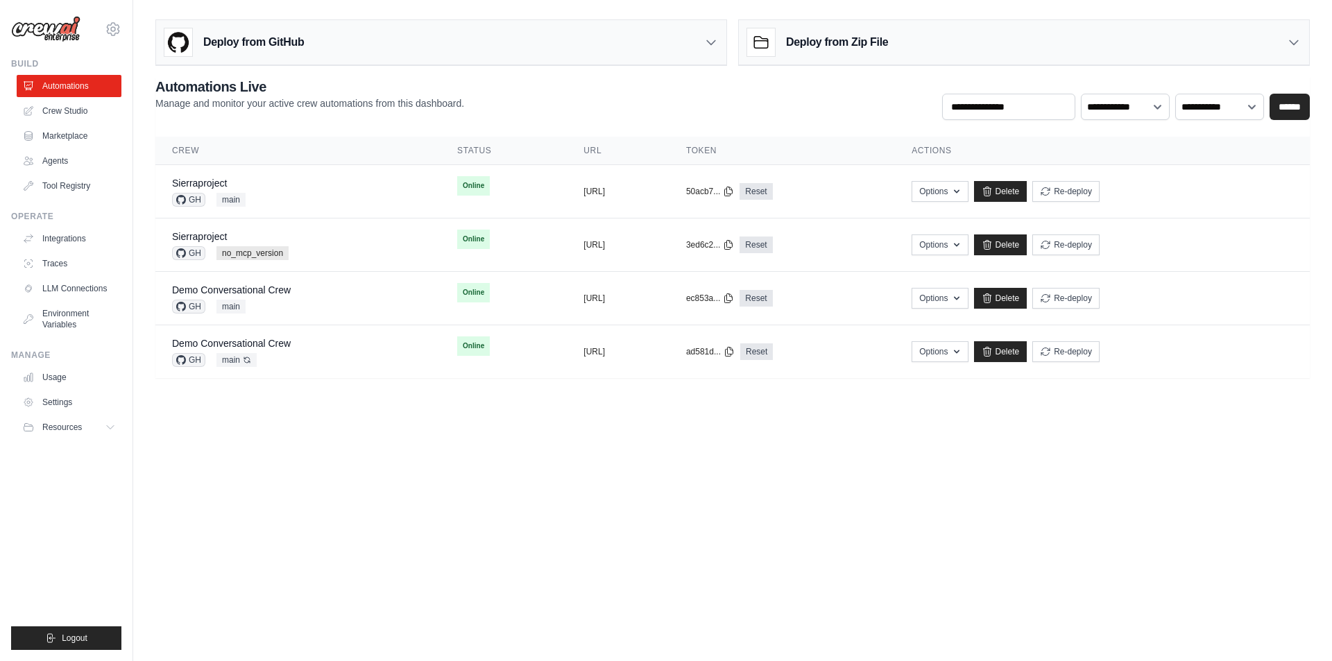
click at [357, 40] on div "Deploy from GitHub" at bounding box center [441, 42] width 570 height 45
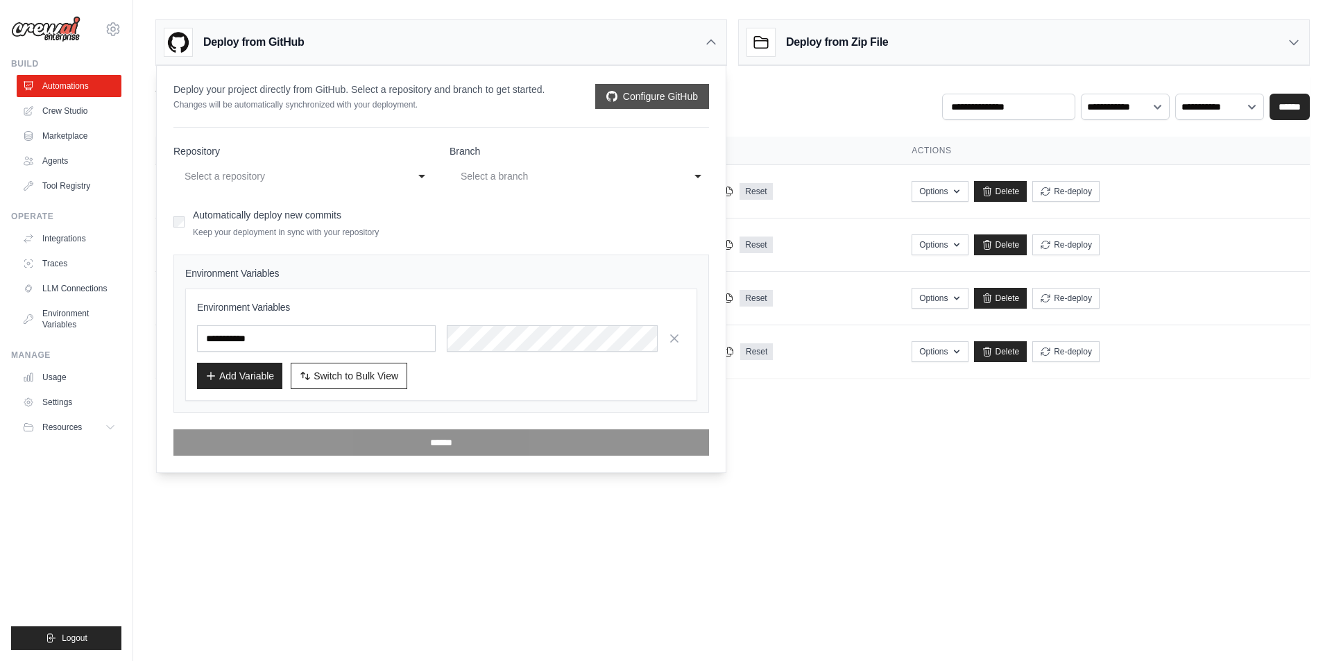
click at [663, 93] on link "Configure GitHub" at bounding box center [652, 96] width 114 height 25
click at [270, 170] on div "Select a repository" at bounding box center [290, 176] width 210 height 17
click at [625, 94] on link "Configure GitHub" at bounding box center [652, 96] width 114 height 25
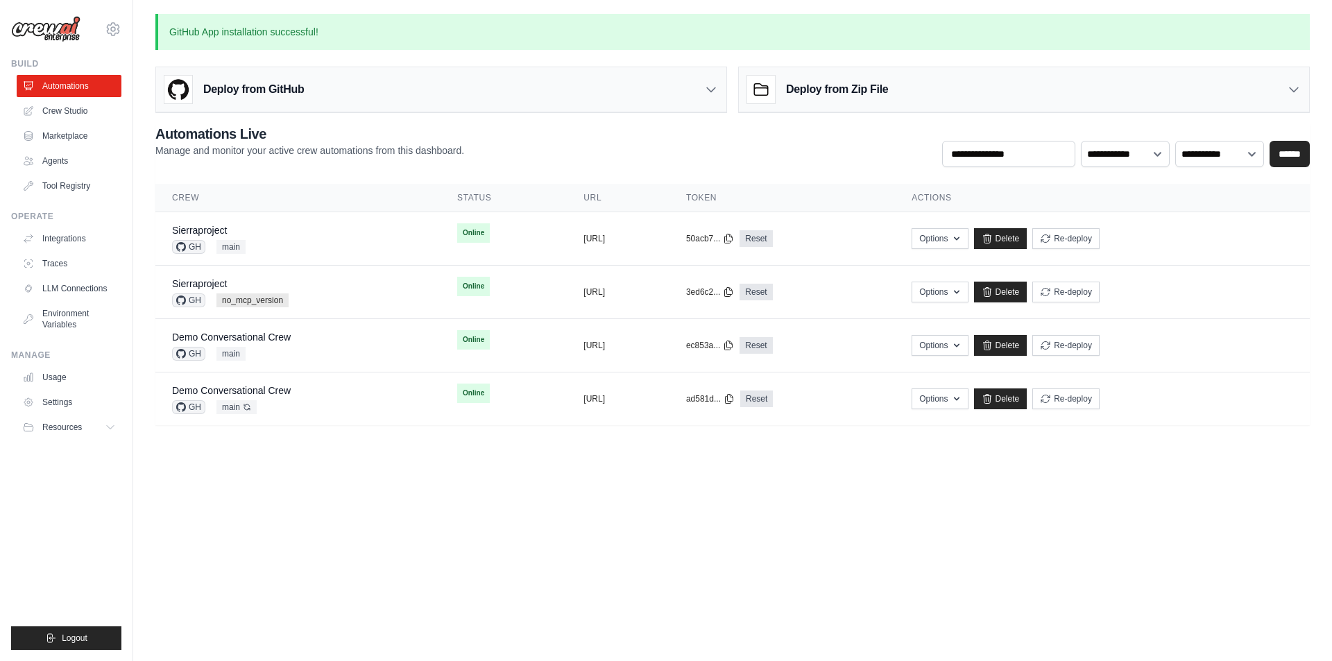
click at [337, 93] on div "Deploy from GitHub" at bounding box center [441, 89] width 570 height 45
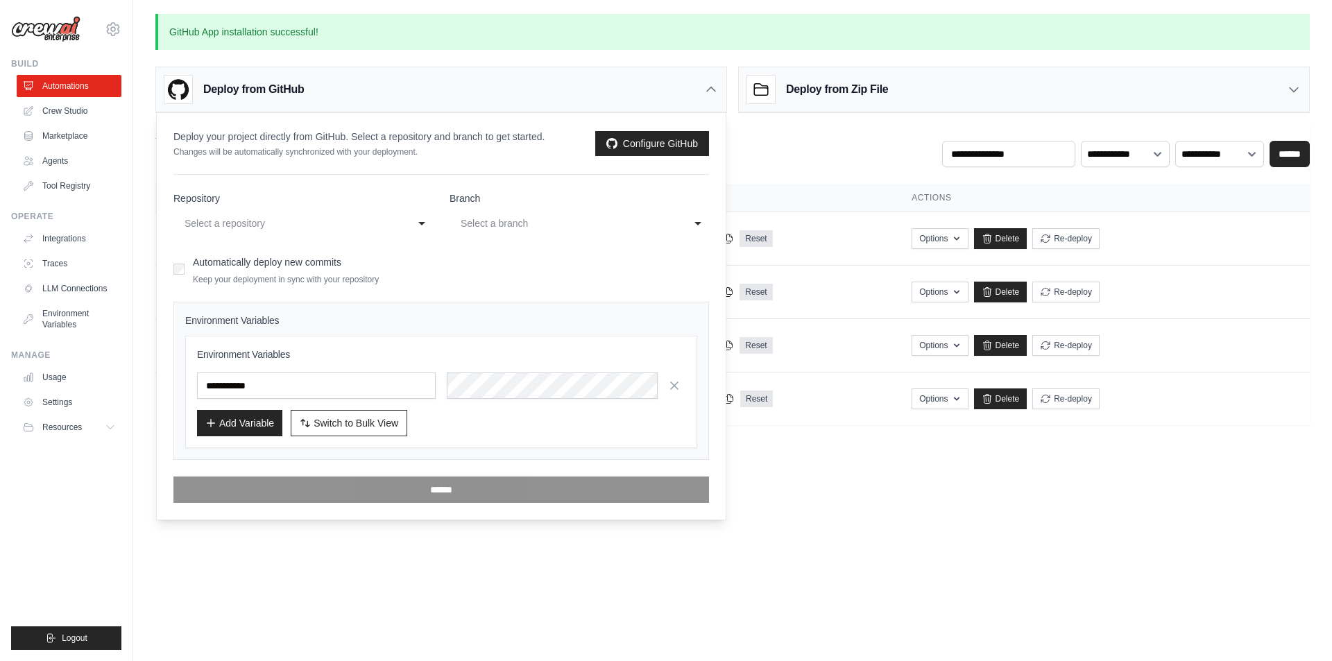
click at [341, 219] on div "Select a repository" at bounding box center [290, 223] width 210 height 17
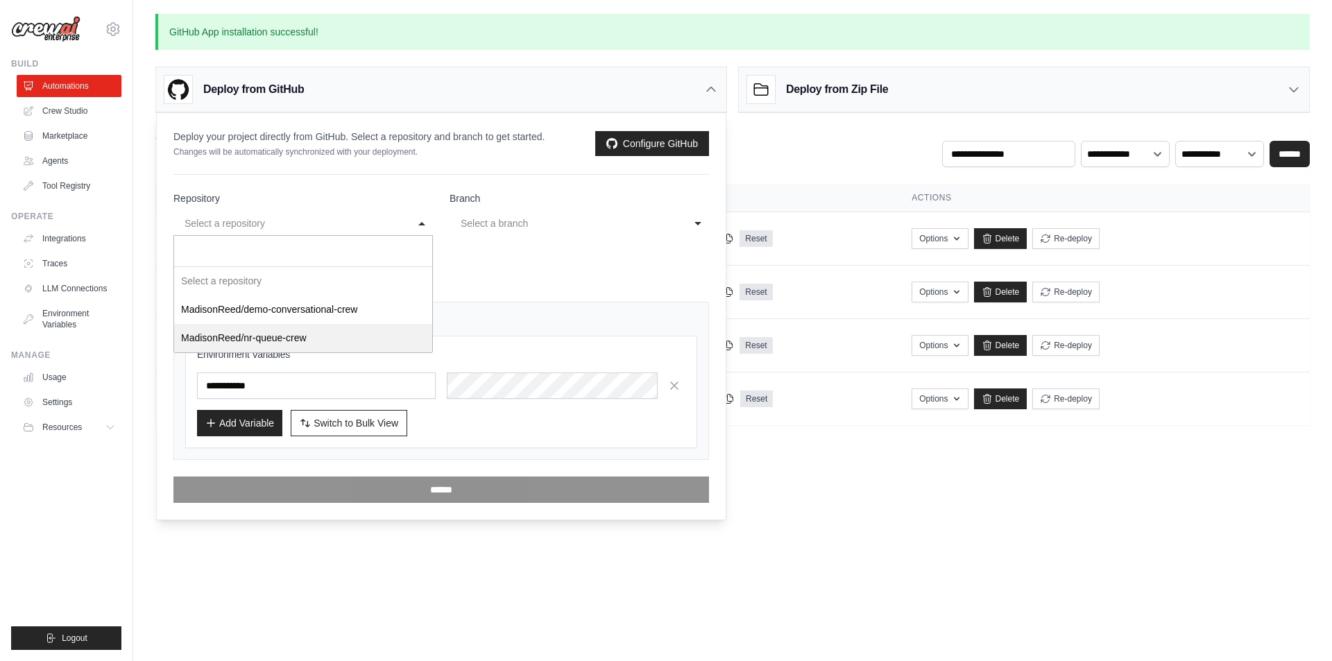
select select "**********"
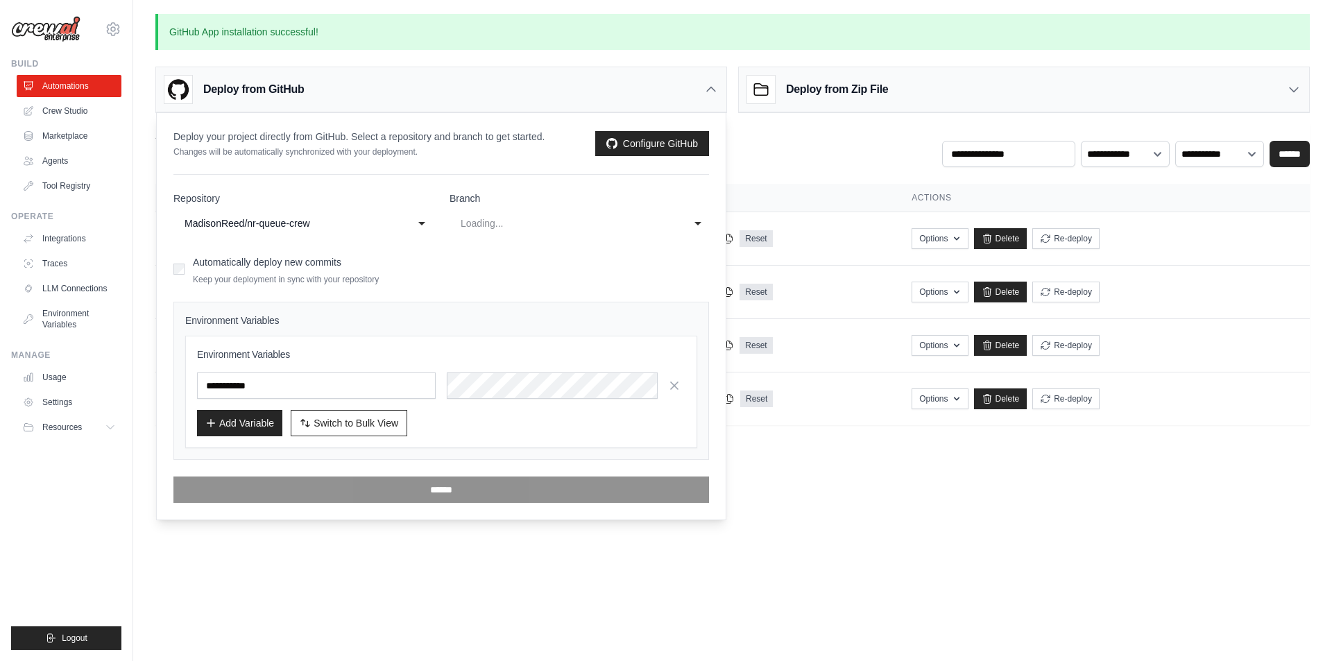
select select "**********"
click at [575, 235] on div "**********" at bounding box center [580, 223] width 260 height 25
